Goal: Task Accomplishment & Management: Manage account settings

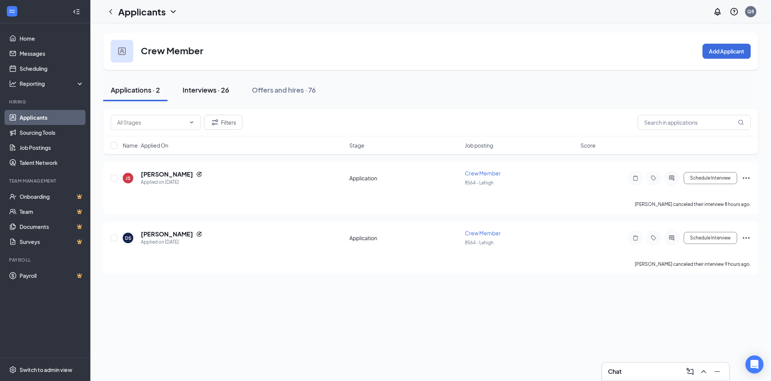
click at [203, 88] on div "Interviews · 26" at bounding box center [206, 89] width 47 height 9
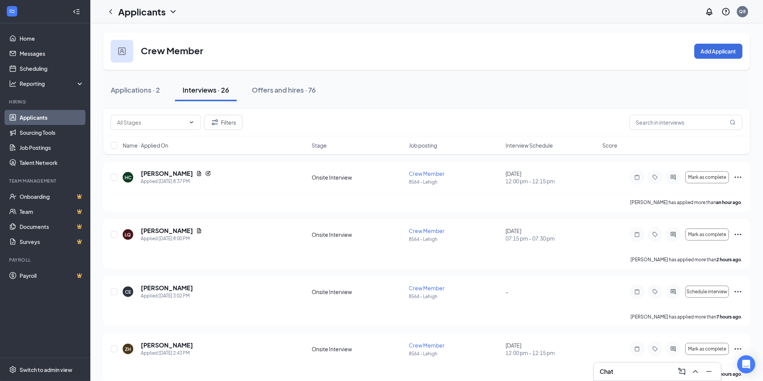
click at [525, 144] on span "Interview Schedule" at bounding box center [529, 146] width 47 height 8
click at [111, 177] on input "checkbox" at bounding box center [114, 177] width 7 height 7
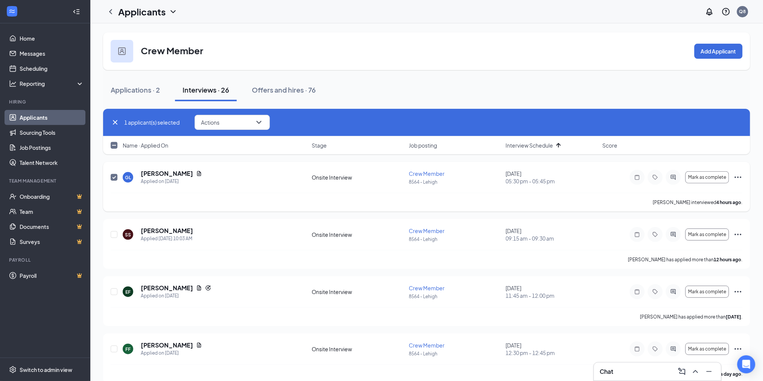
click at [115, 177] on input "checkbox" at bounding box center [114, 177] width 7 height 7
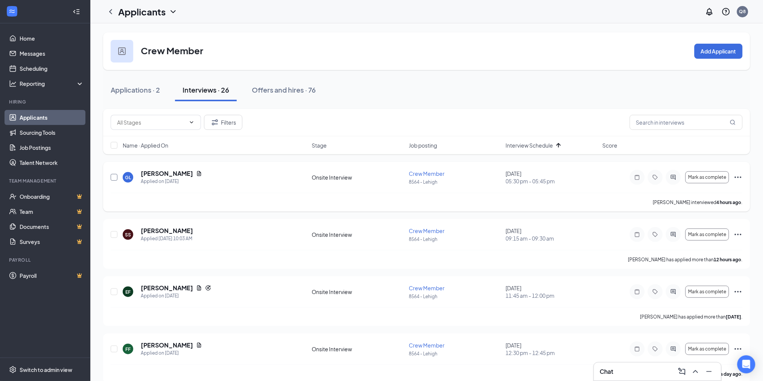
click at [115, 177] on input "checkbox" at bounding box center [114, 177] width 7 height 7
checkbox input "true"
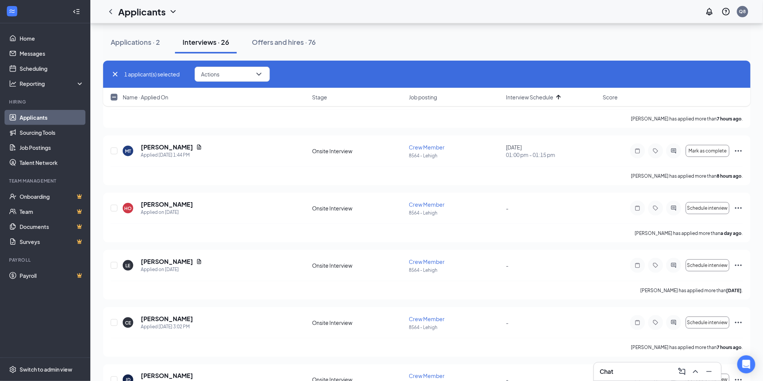
scroll to position [1270, 0]
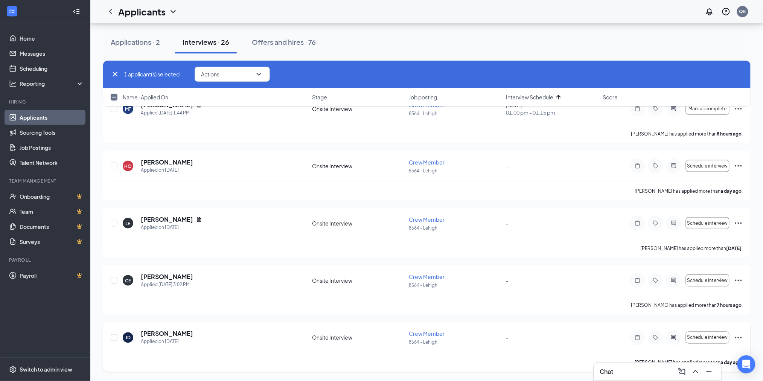
click at [108, 338] on div "[PERSON_NAME] Applied on [DATE] Onsite Interview Crew Member 8564 - Lehigh - Sc…" at bounding box center [427, 347] width 648 height 50
click at [113, 336] on input "checkbox" at bounding box center [114, 337] width 7 height 7
checkbox input "true"
click at [113, 280] on input "checkbox" at bounding box center [114, 280] width 7 height 7
checkbox input "true"
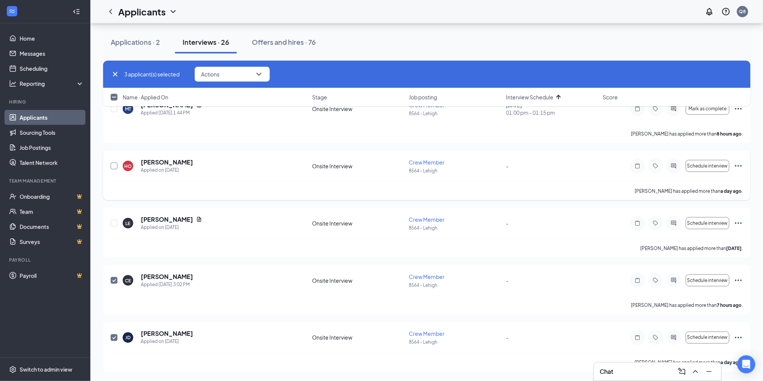
click at [114, 164] on input "checkbox" at bounding box center [114, 166] width 7 height 7
checkbox input "true"
click at [112, 225] on input "checkbox" at bounding box center [114, 223] width 7 height 7
checkbox input "true"
click at [236, 74] on button "Actions" at bounding box center [232, 74] width 75 height 15
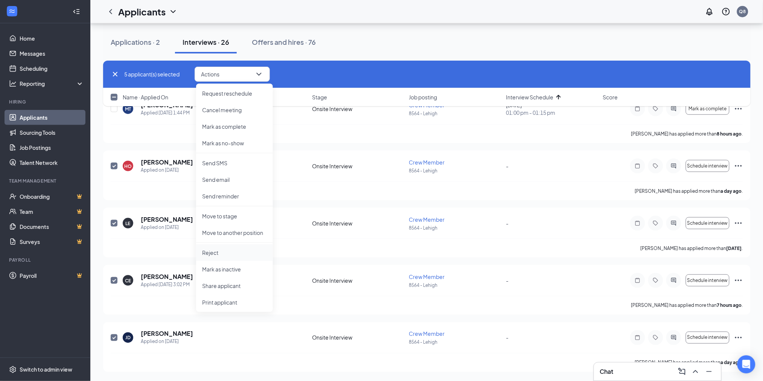
click at [219, 252] on p "Reject" at bounding box center [234, 253] width 65 height 8
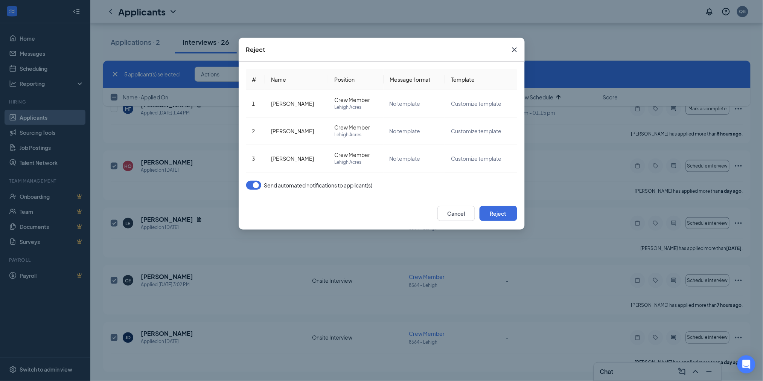
click at [253, 189] on button "button" at bounding box center [253, 185] width 15 height 9
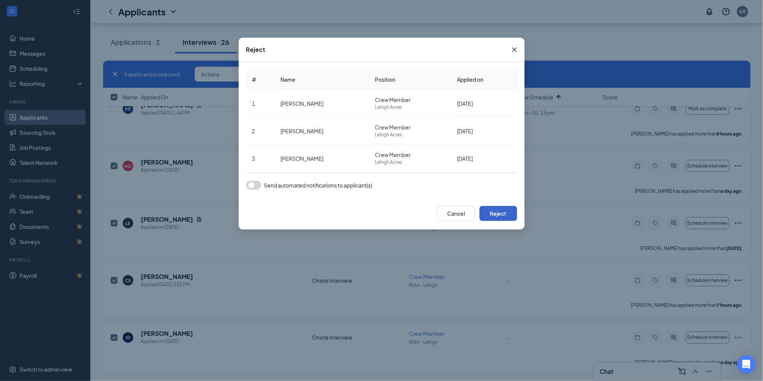
click at [494, 215] on button "Reject" at bounding box center [499, 213] width 38 height 15
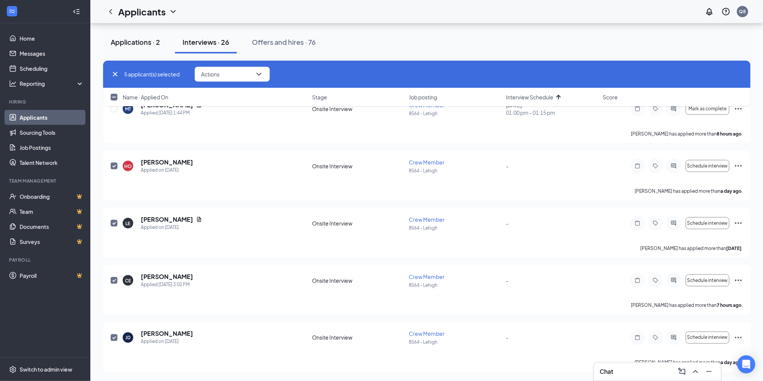
checkbox input "false"
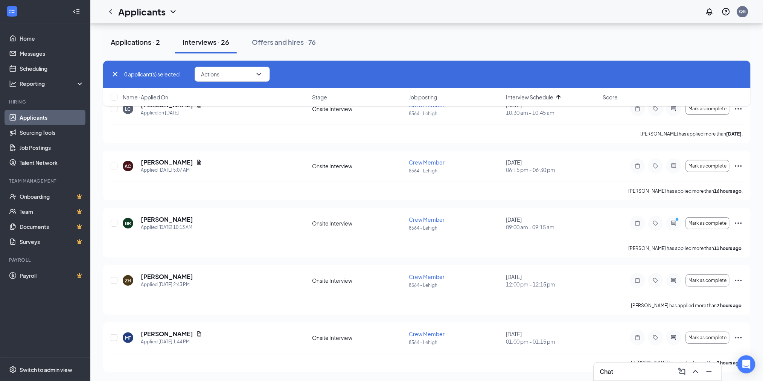
scroll to position [984, 0]
click at [146, 41] on div "Applications · 2" at bounding box center [135, 41] width 49 height 9
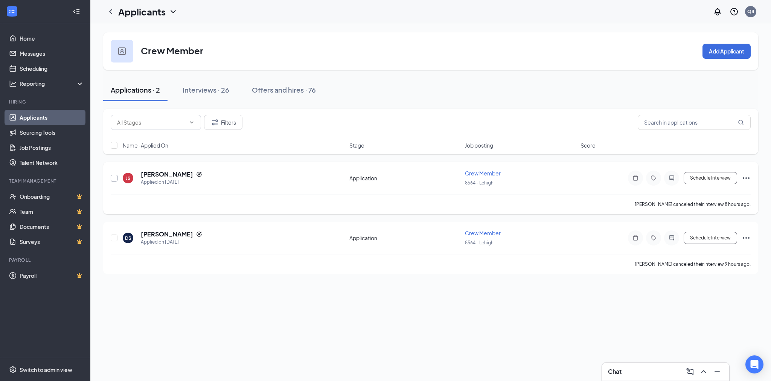
click at [112, 177] on input "checkbox" at bounding box center [114, 178] width 7 height 7
checkbox input "true"
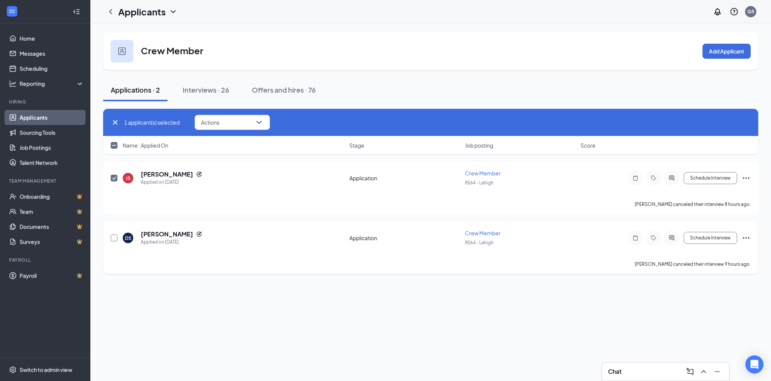
click at [111, 237] on input "checkbox" at bounding box center [114, 238] width 7 height 7
checkbox input "true"
click at [217, 128] on button "Actions" at bounding box center [232, 122] width 75 height 15
click at [216, 209] on li "Reject" at bounding box center [234, 214] width 77 height 17
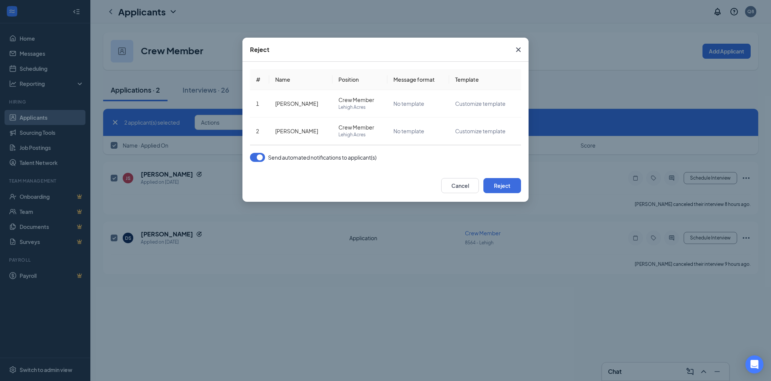
click at [255, 154] on button "button" at bounding box center [257, 157] width 15 height 9
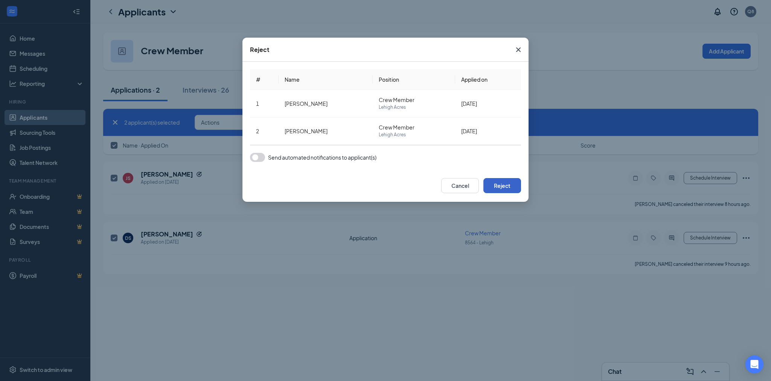
click at [509, 187] on button "Reject" at bounding box center [502, 185] width 38 height 15
